Goal: Information Seeking & Learning: Learn about a topic

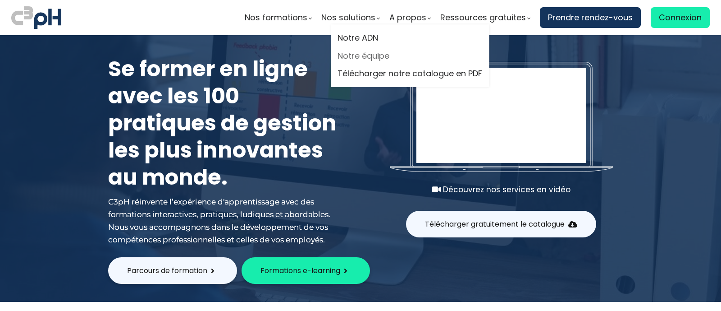
click at [369, 54] on link "Notre équipe" at bounding box center [410, 56] width 145 height 14
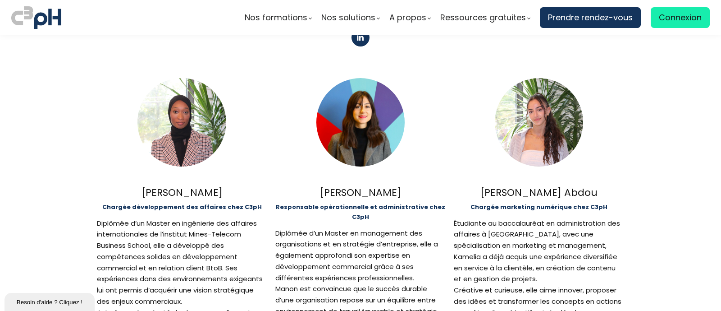
scroll to position [554, 0]
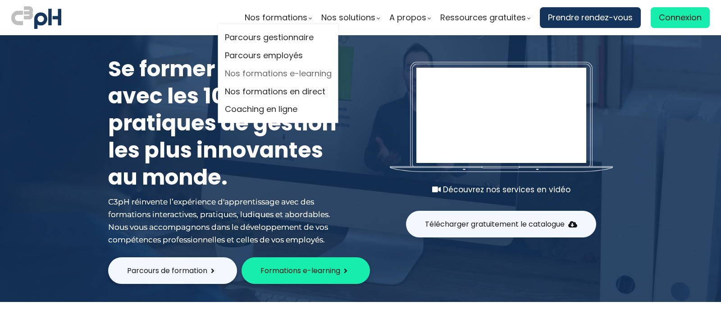
click at [250, 76] on link "Nos formations e-learning" at bounding box center [278, 74] width 107 height 14
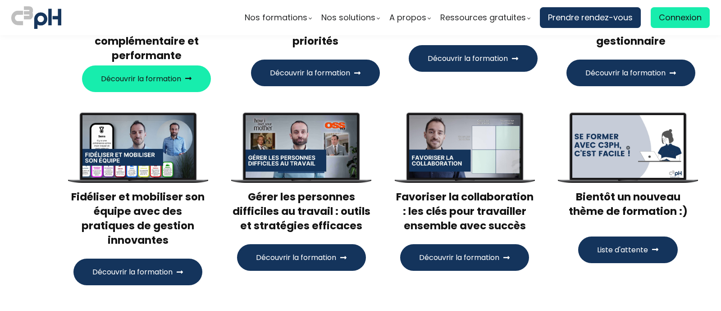
scroll to position [272, 0]
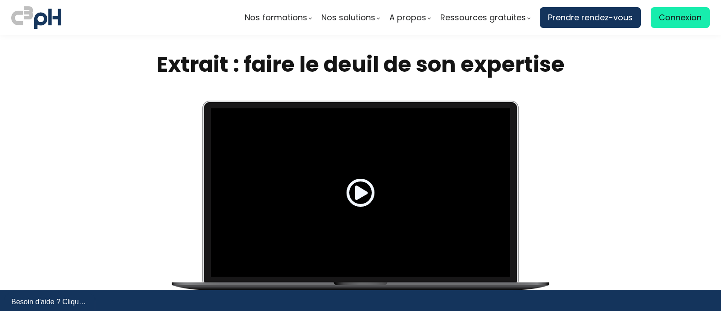
click at [347, 181] on span at bounding box center [360, 192] width 29 height 29
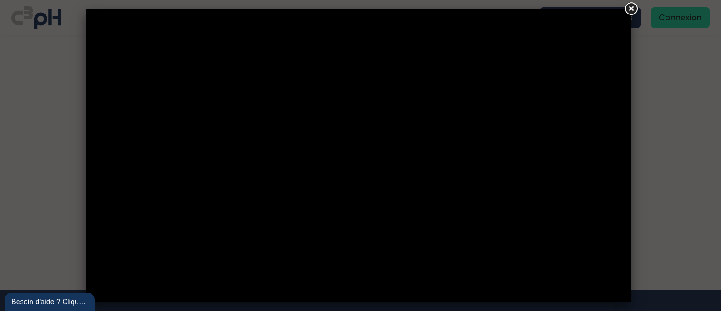
click at [629, 12] on link at bounding box center [631, 9] width 16 height 16
click at [632, 10] on div at bounding box center [360, 155] width 721 height 311
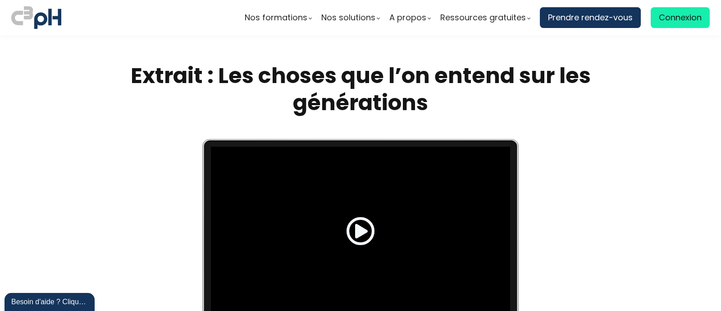
click at [356, 224] on span at bounding box center [360, 230] width 29 height 29
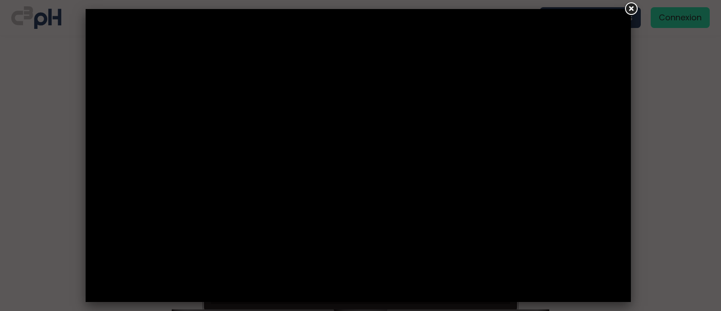
scroll to position [46, 0]
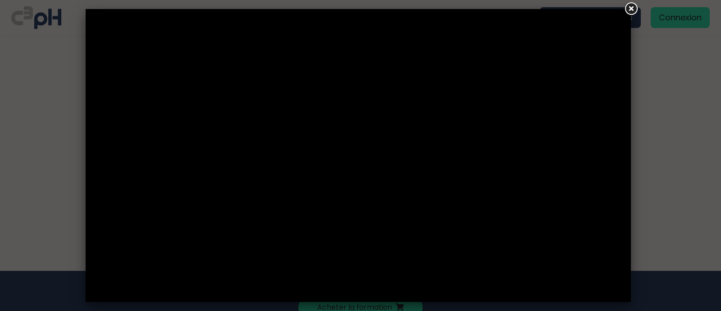
click at [633, 11] on link at bounding box center [631, 9] width 16 height 16
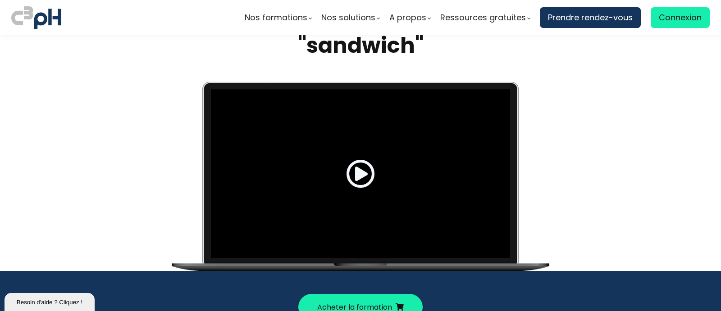
scroll to position [0, 0]
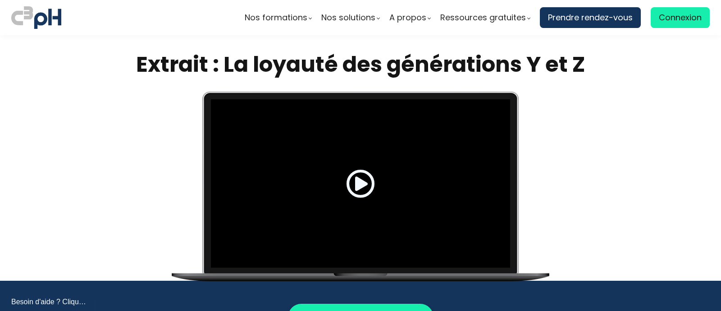
click at [352, 175] on span at bounding box center [360, 183] width 29 height 29
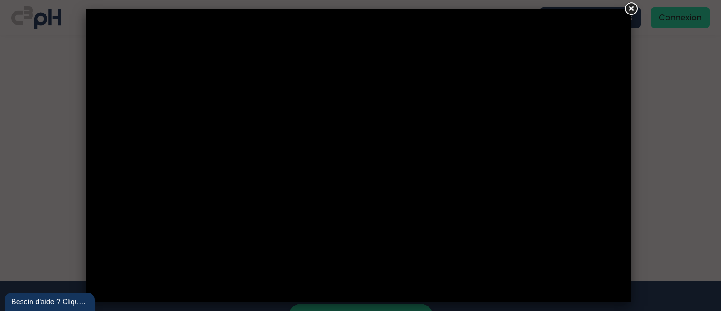
click at [630, 10] on link at bounding box center [631, 9] width 16 height 16
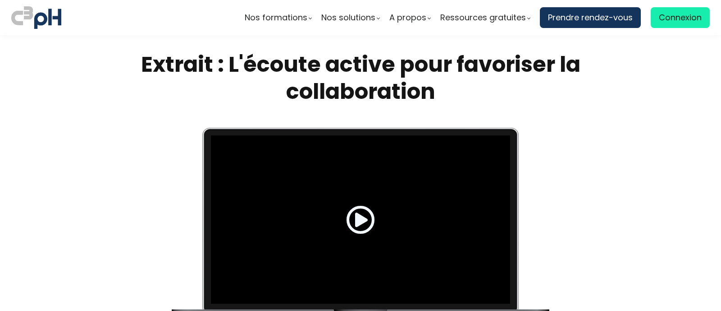
click at [352, 205] on span at bounding box center [360, 219] width 29 height 29
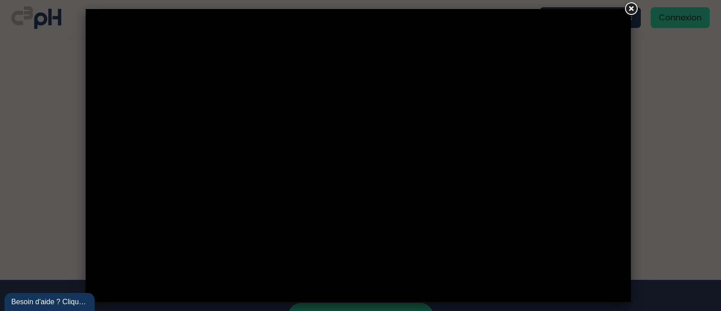
click at [631, 12] on link at bounding box center [631, 9] width 16 height 16
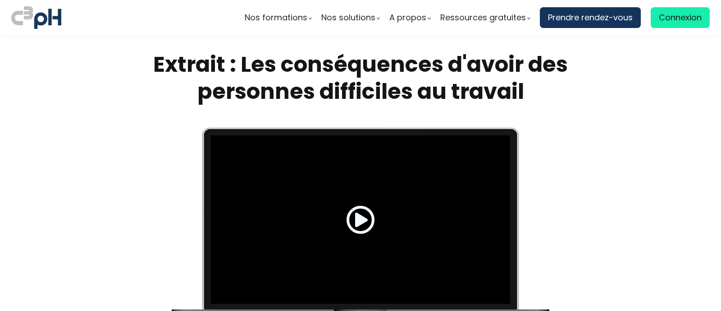
click at [361, 217] on span at bounding box center [360, 219] width 29 height 29
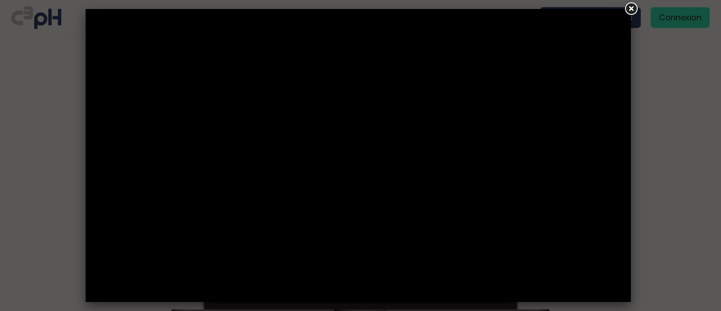
click at [663, 155] on div at bounding box center [360, 155] width 721 height 311
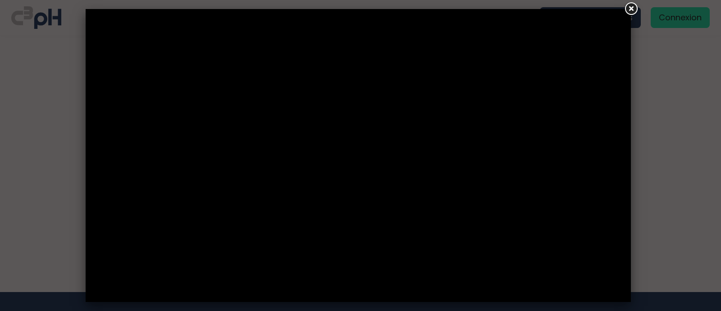
click at [39, 141] on div at bounding box center [360, 155] width 721 height 311
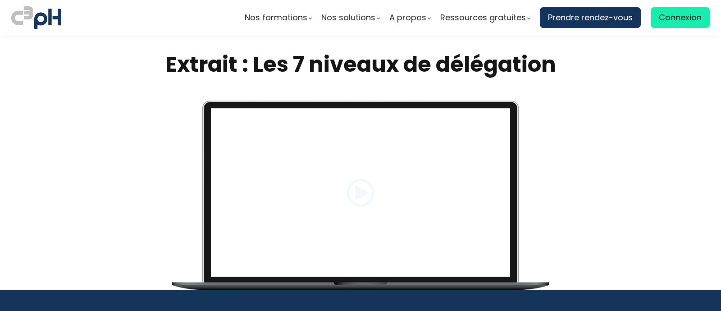
click at [350, 190] on span at bounding box center [360, 192] width 29 height 29
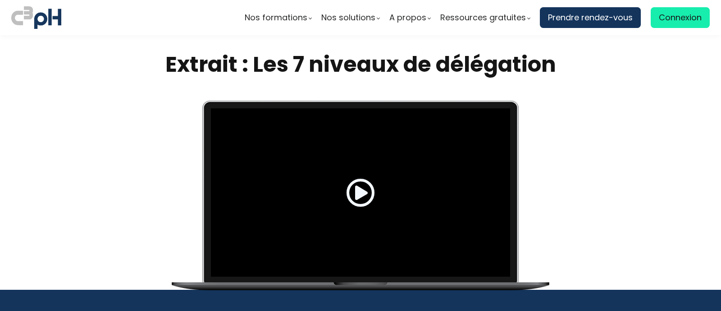
click at [350, 190] on span at bounding box center [360, 192] width 29 height 29
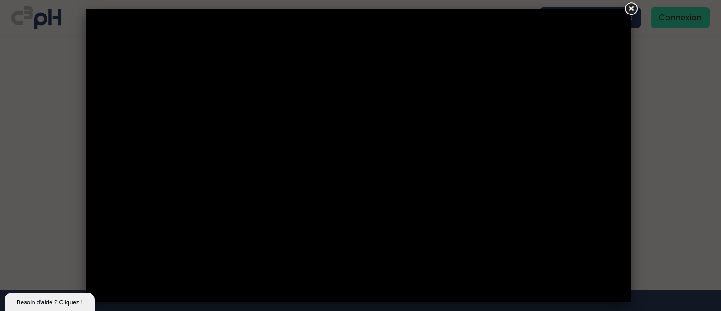
click at [670, 156] on div at bounding box center [360, 155] width 721 height 311
